Goal: Information Seeking & Learning: Check status

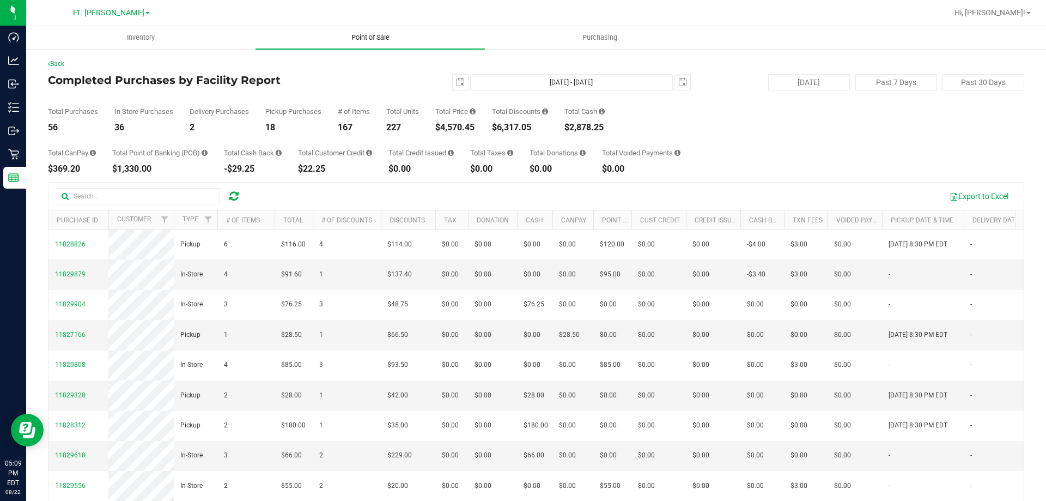
click at [367, 46] on uib-tab-heading "Point of Sale" at bounding box center [370, 37] width 229 height 23
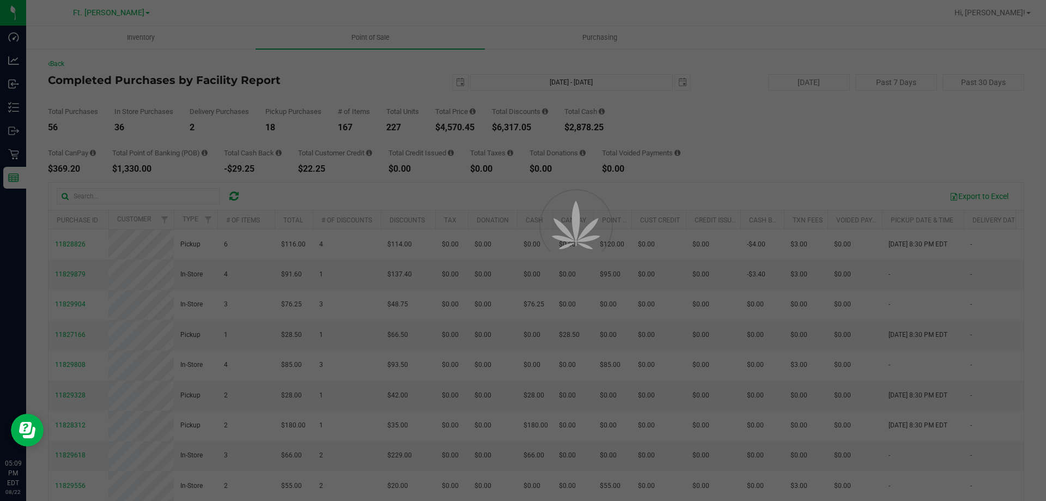
click at [362, 37] on div at bounding box center [523, 250] width 1046 height 501
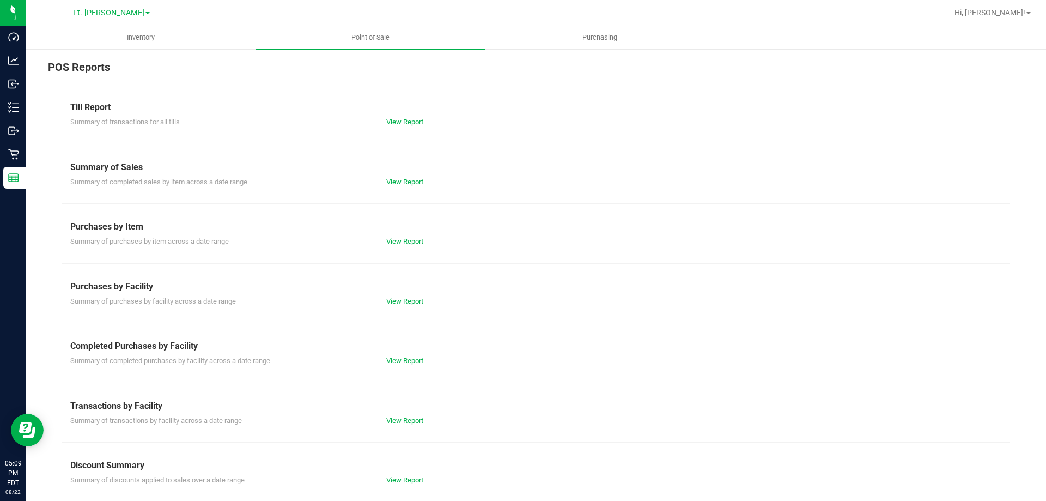
click at [402, 359] on link "View Report" at bounding box center [404, 360] width 37 height 8
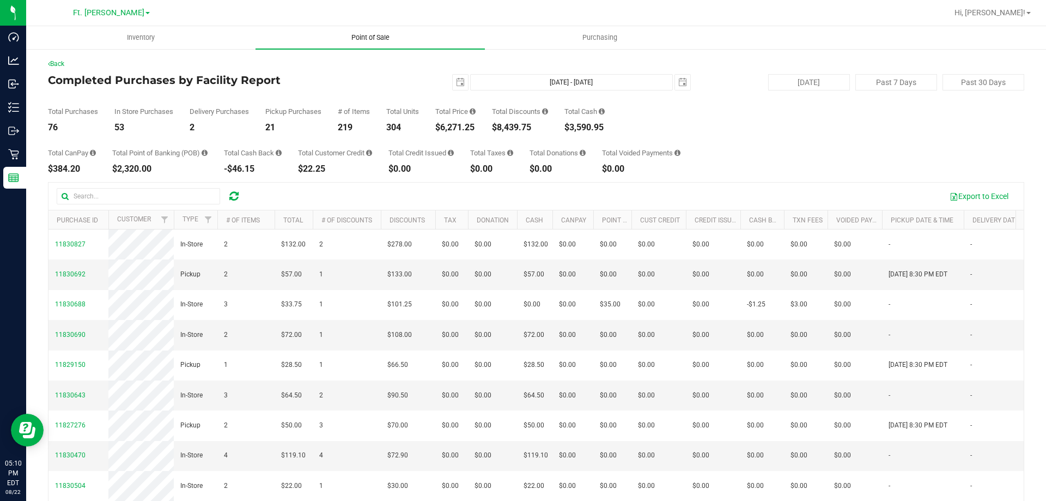
click at [381, 33] on span "Point of Sale" at bounding box center [371, 38] width 68 height 10
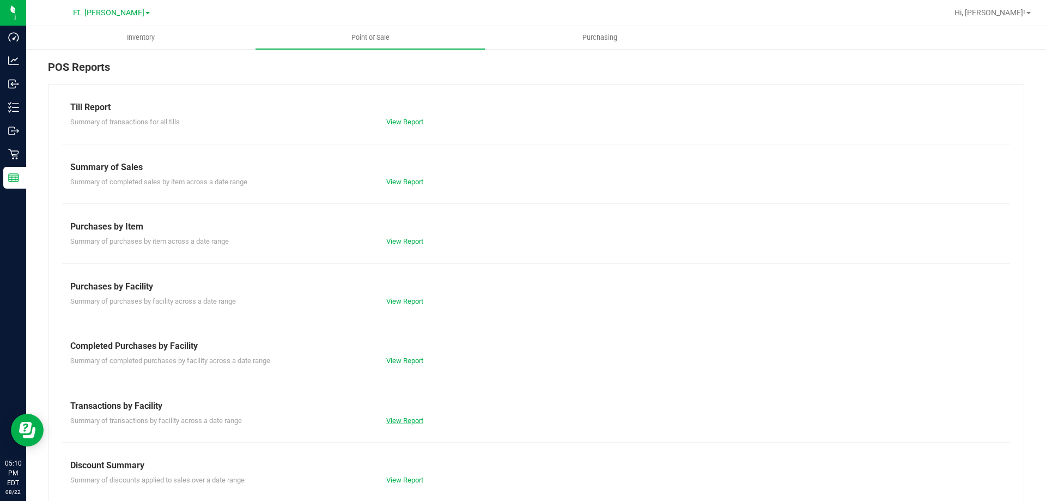
click at [405, 419] on link "View Report" at bounding box center [404, 420] width 37 height 8
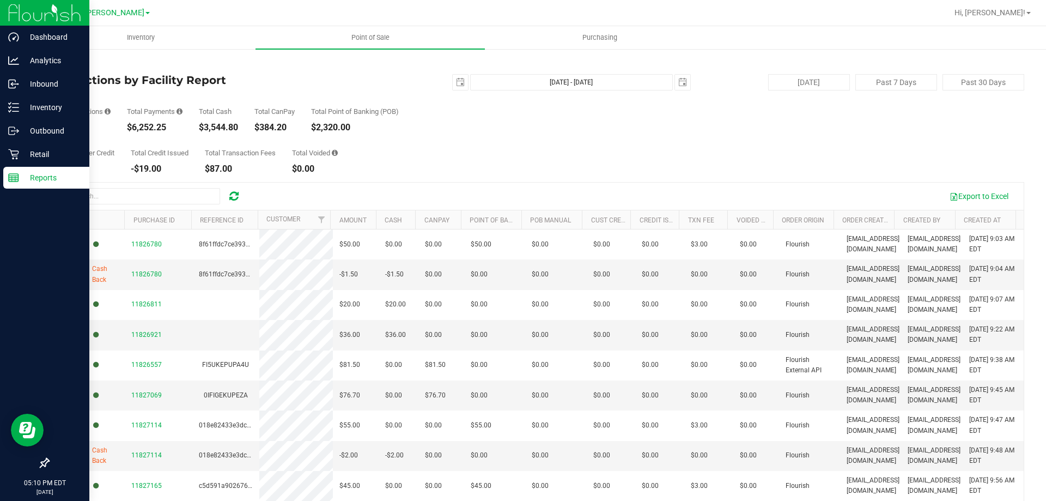
click at [39, 174] on p "Reports" at bounding box center [51, 177] width 65 height 13
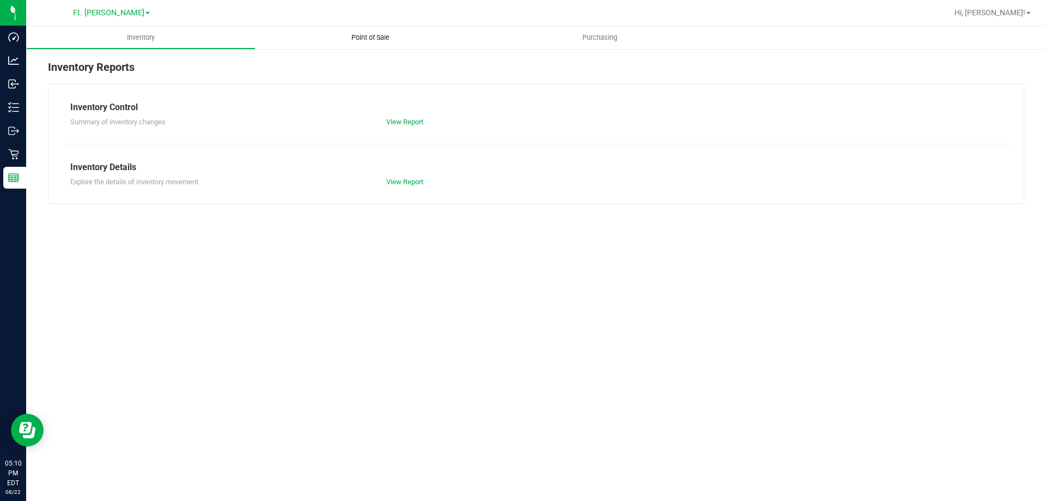
click at [373, 32] on uib-tab-heading "Point of Sale" at bounding box center [370, 37] width 229 height 23
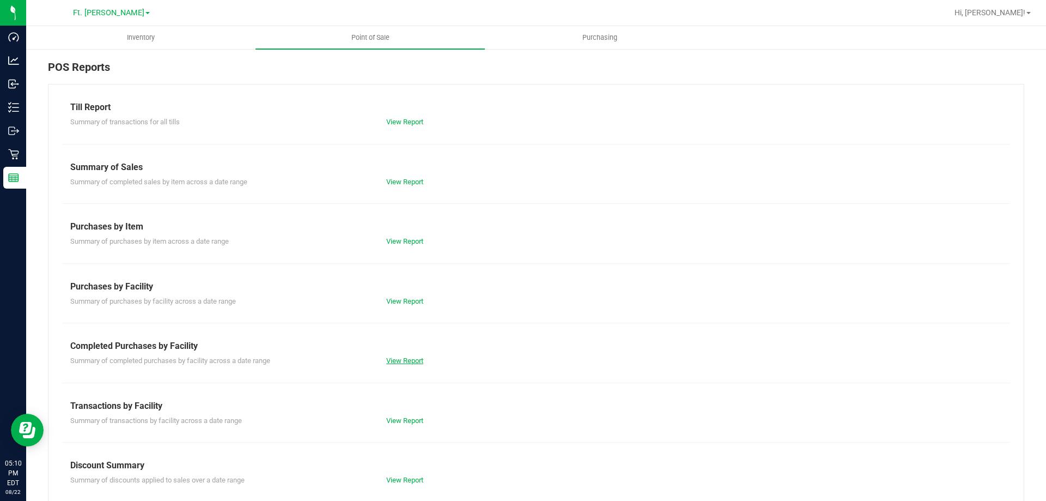
click at [406, 361] on link "View Report" at bounding box center [404, 360] width 37 height 8
